Goal: Task Accomplishment & Management: Manage account settings

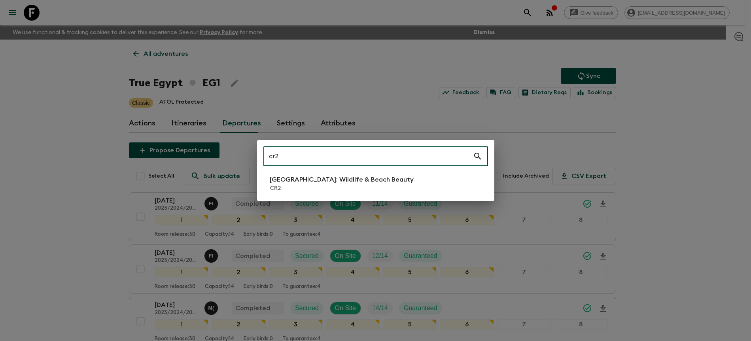
type input "cr2"
click at [371, 185] on p "CR2" at bounding box center [342, 188] width 144 height 8
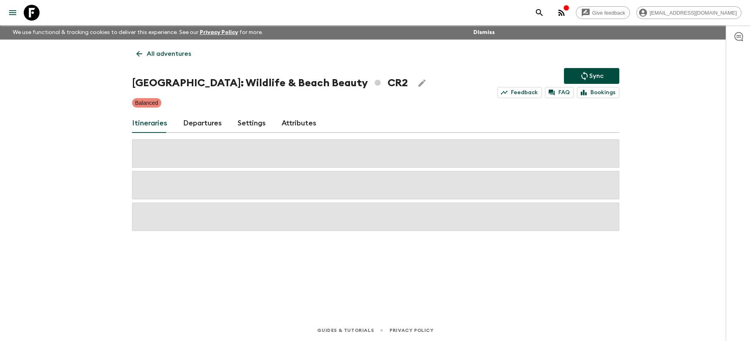
click at [204, 124] on link "Departures" at bounding box center [202, 123] width 39 height 19
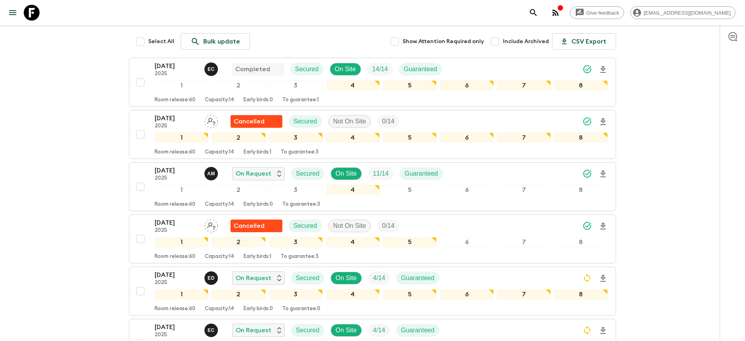
scroll to position [201, 0]
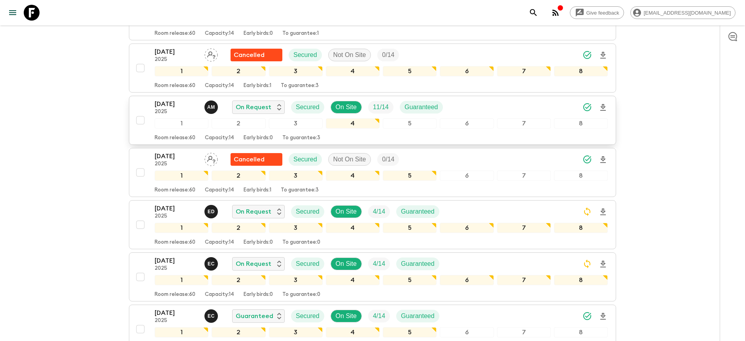
click at [490, 108] on div "[DATE] 2025 A M On Request Secured On Site 11 / 14 Guaranteed" at bounding box center [381, 107] width 453 height 16
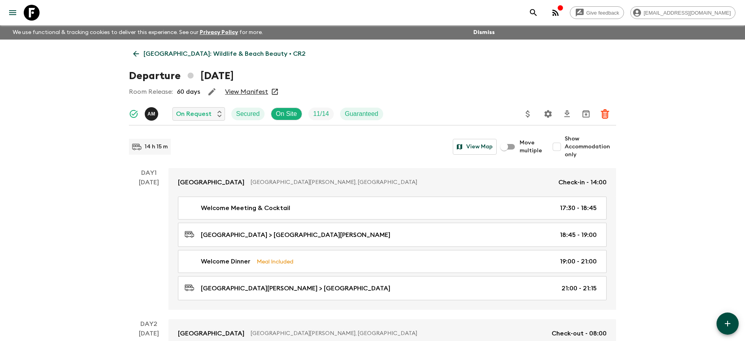
click at [556, 148] on input "Show Accommodation only" at bounding box center [557, 147] width 16 height 16
checkbox input "true"
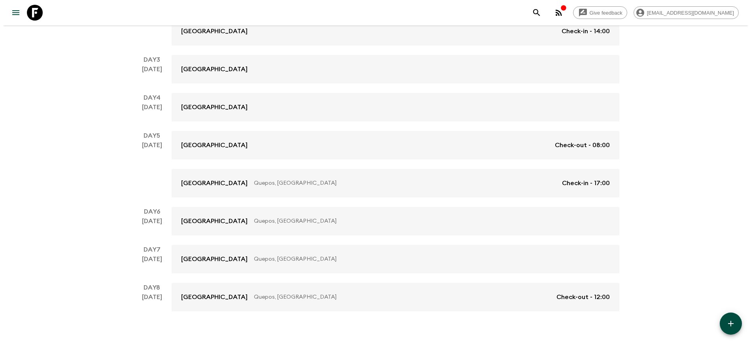
scroll to position [241, 0]
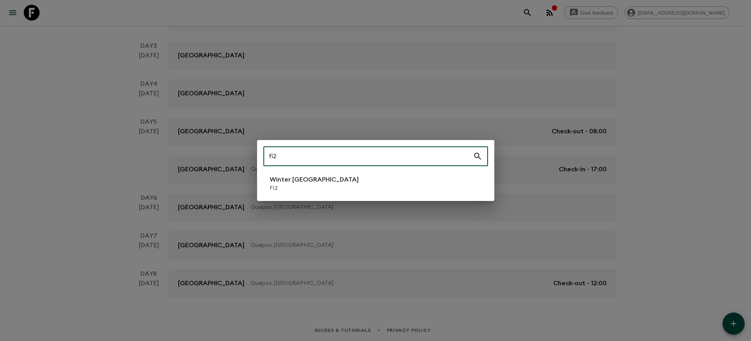
type input "fi2"
click at [437, 185] on li "Winter [GEOGRAPHIC_DATA] FI2" at bounding box center [375, 183] width 225 height 22
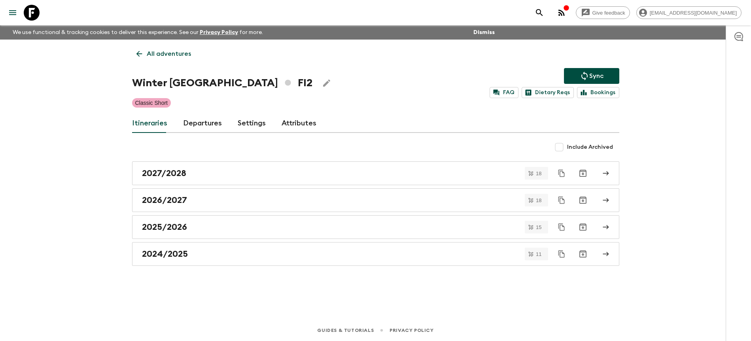
click at [211, 118] on link "Departures" at bounding box center [202, 123] width 39 height 19
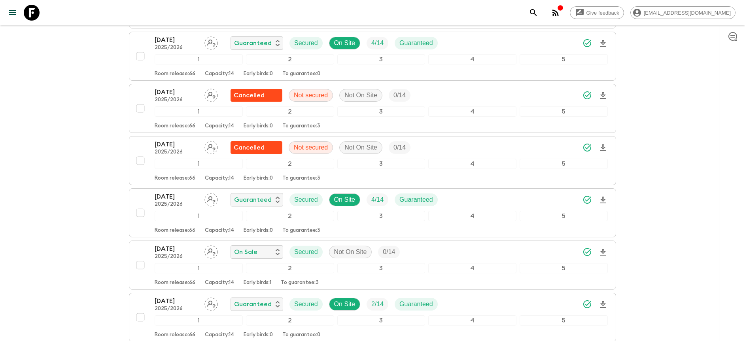
scroll to position [743, 0]
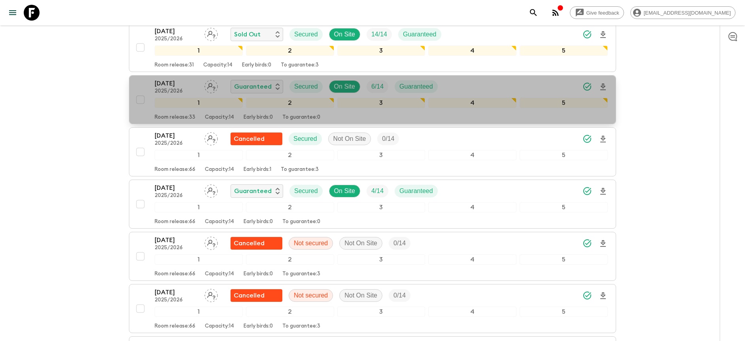
click at [538, 83] on div "[DATE] 2025/2026 Guaranteed Secured On Site 6 / 14 Guaranteed" at bounding box center [381, 87] width 453 height 16
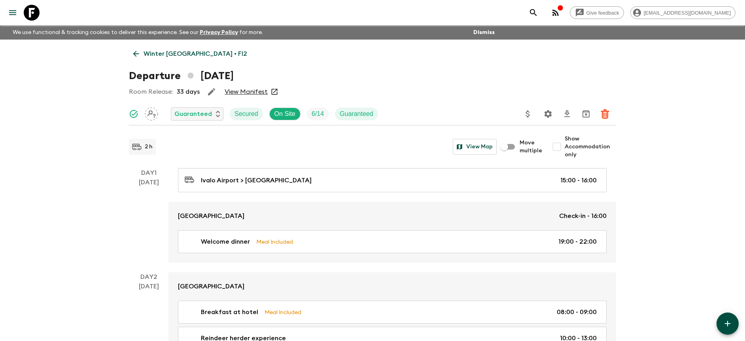
click at [575, 149] on span "Show Accommodation only" at bounding box center [590, 147] width 51 height 24
click at [565, 149] on input "Show Accommodation only" at bounding box center [557, 147] width 16 height 16
checkbox input "true"
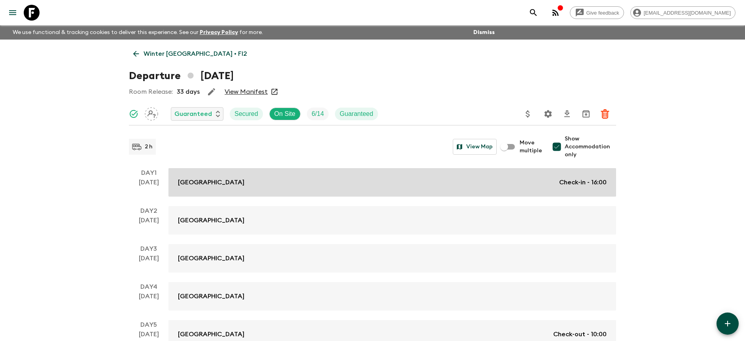
click at [535, 173] on link "Wilderness Hotel Juutua Check-in - 16:00" at bounding box center [392, 182] width 448 height 28
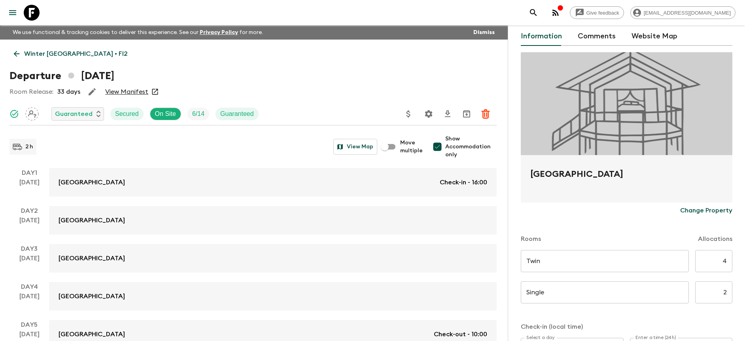
scroll to position [194, 0]
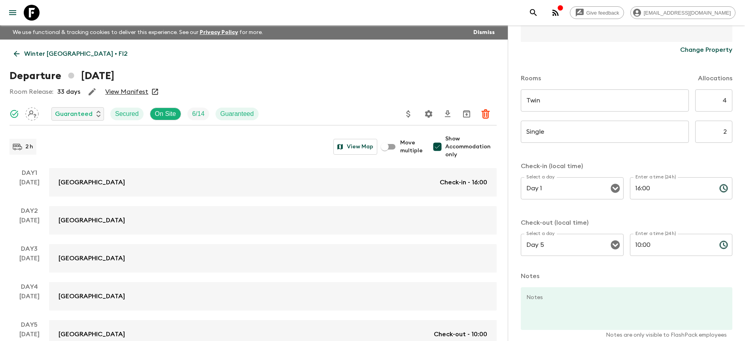
drag, startPoint x: 719, startPoint y: 96, endPoint x: 727, endPoint y: 99, distance: 8.6
click at [727, 99] on div "Accommodation Information Comments Website Map Wilderness Hotel Juutua Change P…" at bounding box center [626, 195] width 237 height 341
type input "3"
click at [678, 151] on div "Single ​ ​" at bounding box center [605, 136] width 168 height 31
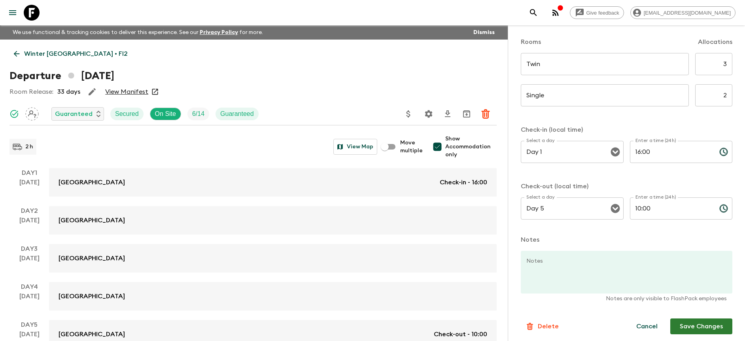
scroll to position [233, 0]
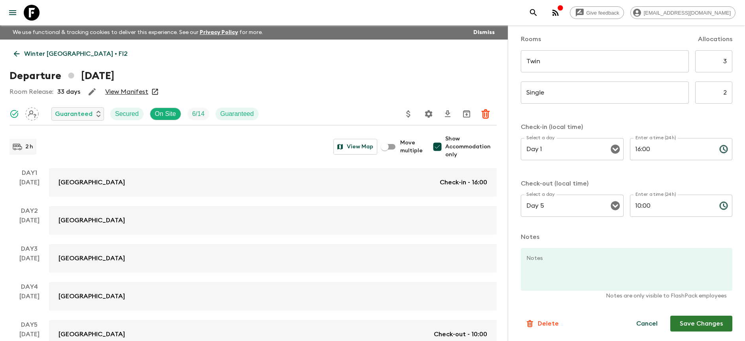
click at [688, 326] on button "Save Changes" at bounding box center [701, 324] width 62 height 16
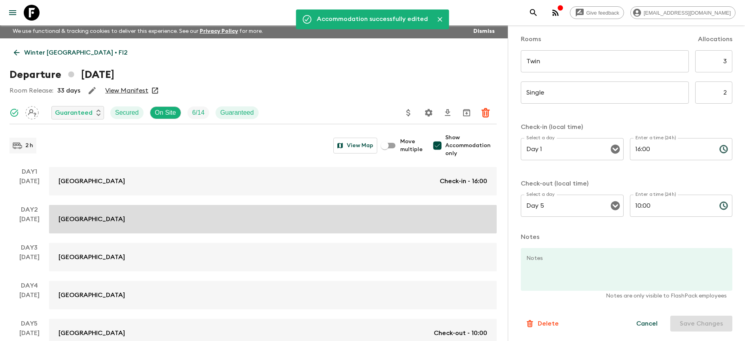
scroll to position [0, 0]
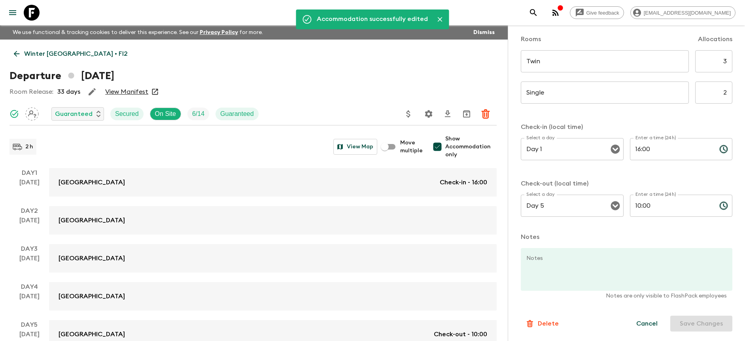
click at [59, 55] on p "Winter [GEOGRAPHIC_DATA] • FI2" at bounding box center [76, 53] width 104 height 9
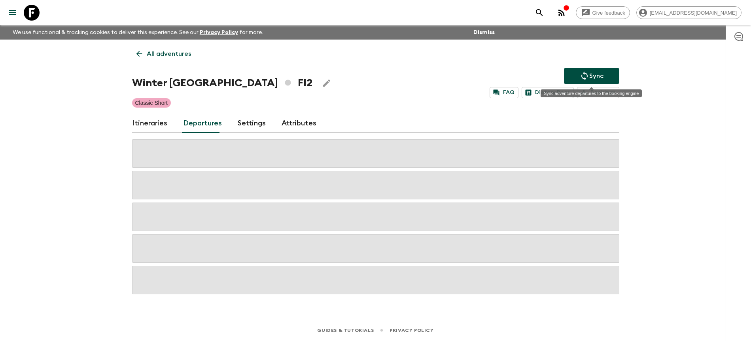
click at [597, 74] on p "Sync" at bounding box center [596, 75] width 14 height 9
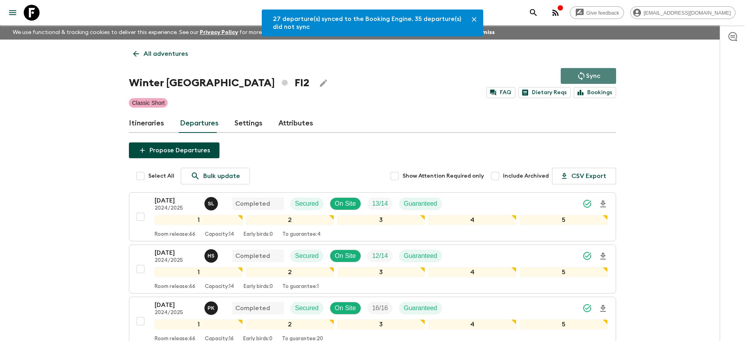
click at [585, 75] on icon "Sync adventure departures to the booking engine" at bounding box center [580, 75] width 9 height 9
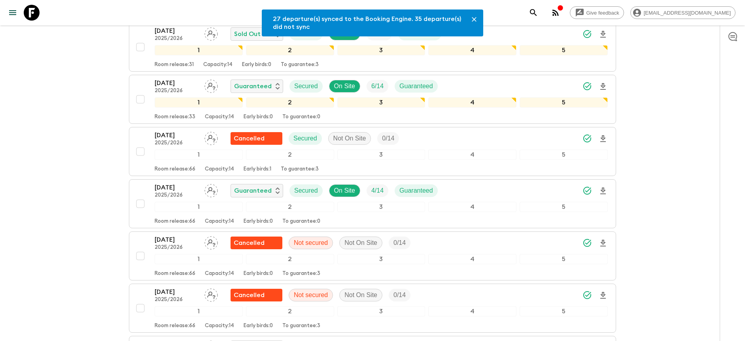
scroll to position [737, 0]
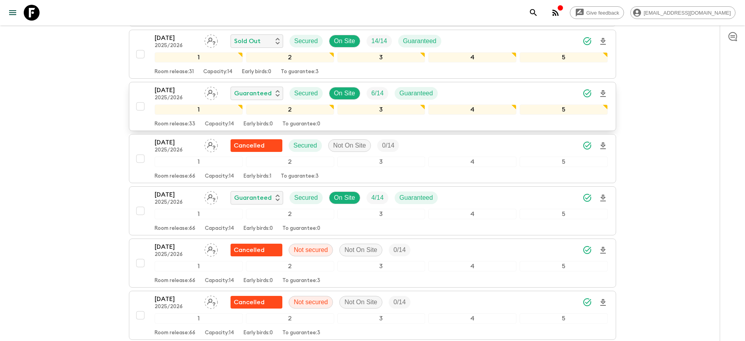
click at [482, 90] on div "[DATE] 2025/2026 Guaranteed Secured On Site 6 / 14 Guaranteed" at bounding box center [381, 93] width 453 height 16
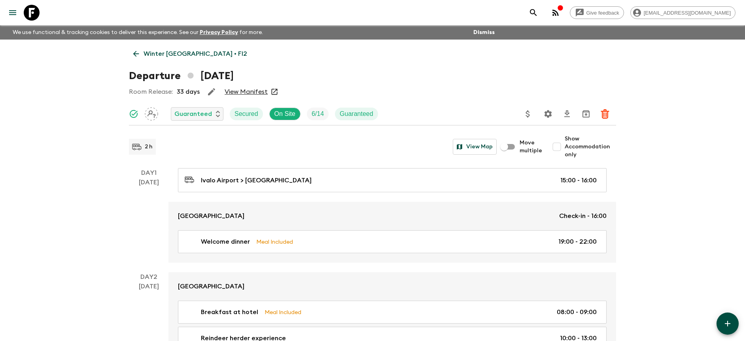
click at [582, 143] on span "Show Accommodation only" at bounding box center [590, 147] width 51 height 24
click at [565, 143] on input "Show Accommodation only" at bounding box center [557, 147] width 16 height 16
checkbox input "true"
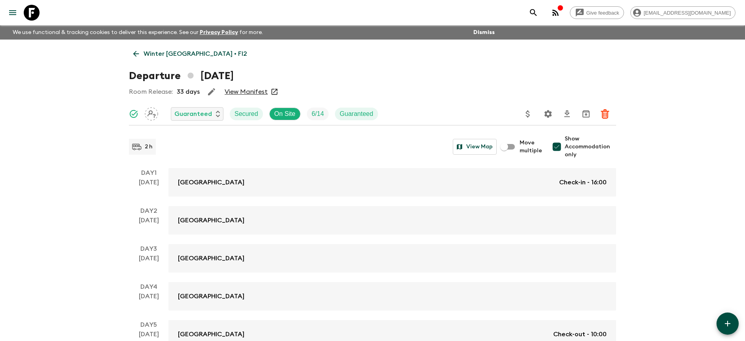
scroll to position [51, 0]
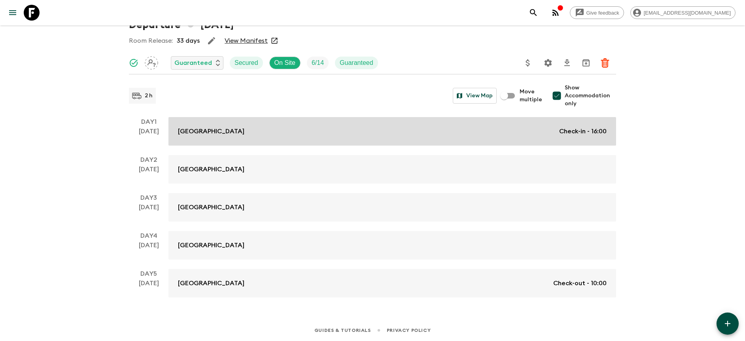
click at [565, 133] on p "Check-in - 16:00" at bounding box center [582, 131] width 47 height 9
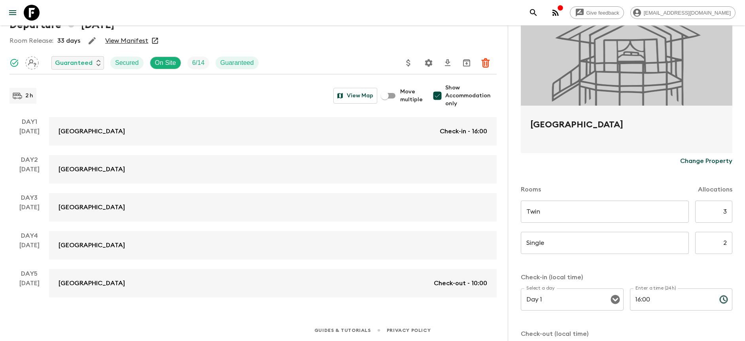
scroll to position [86, 0]
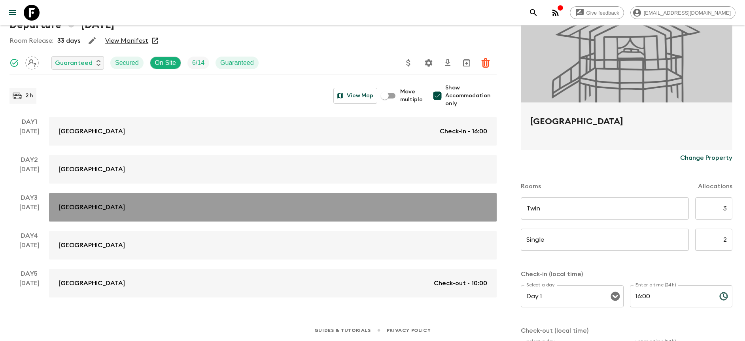
click at [472, 212] on link "[GEOGRAPHIC_DATA]" at bounding box center [273, 207] width 448 height 28
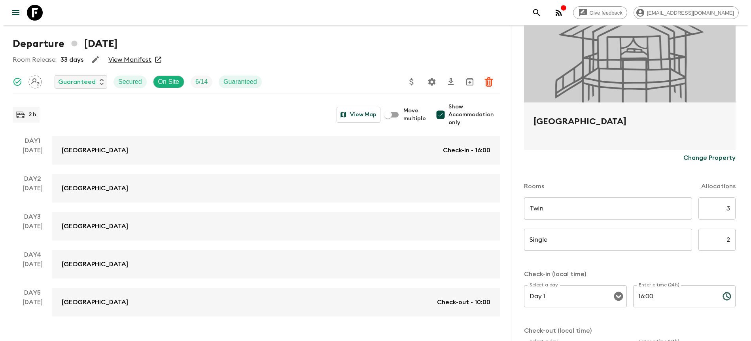
scroll to position [0, 0]
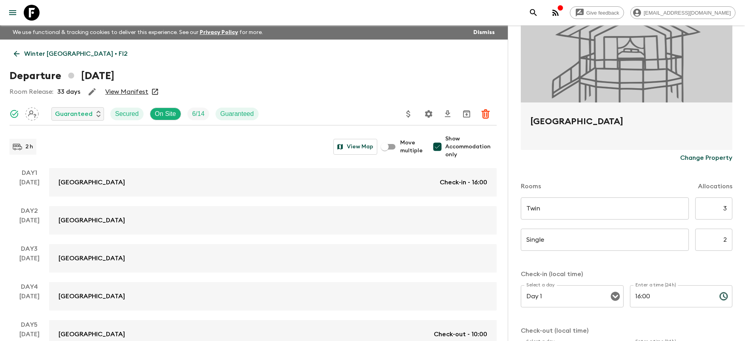
click at [70, 56] on p "Winter [GEOGRAPHIC_DATA] • FI2" at bounding box center [76, 53] width 104 height 9
